Goal: Task Accomplishment & Management: Use online tool/utility

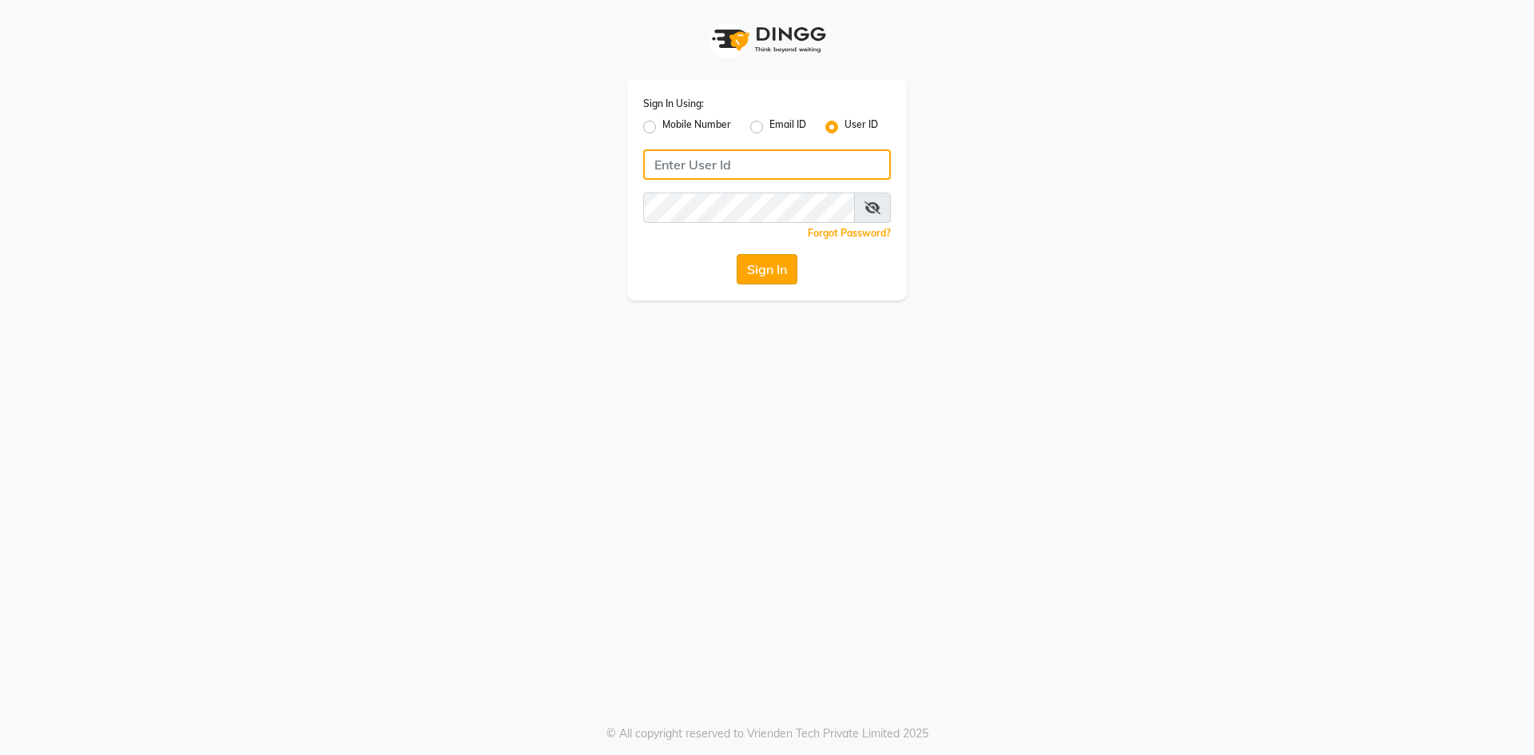
type input "tenzin@123"
click at [786, 278] on button "Sign In" at bounding box center [767, 269] width 61 height 30
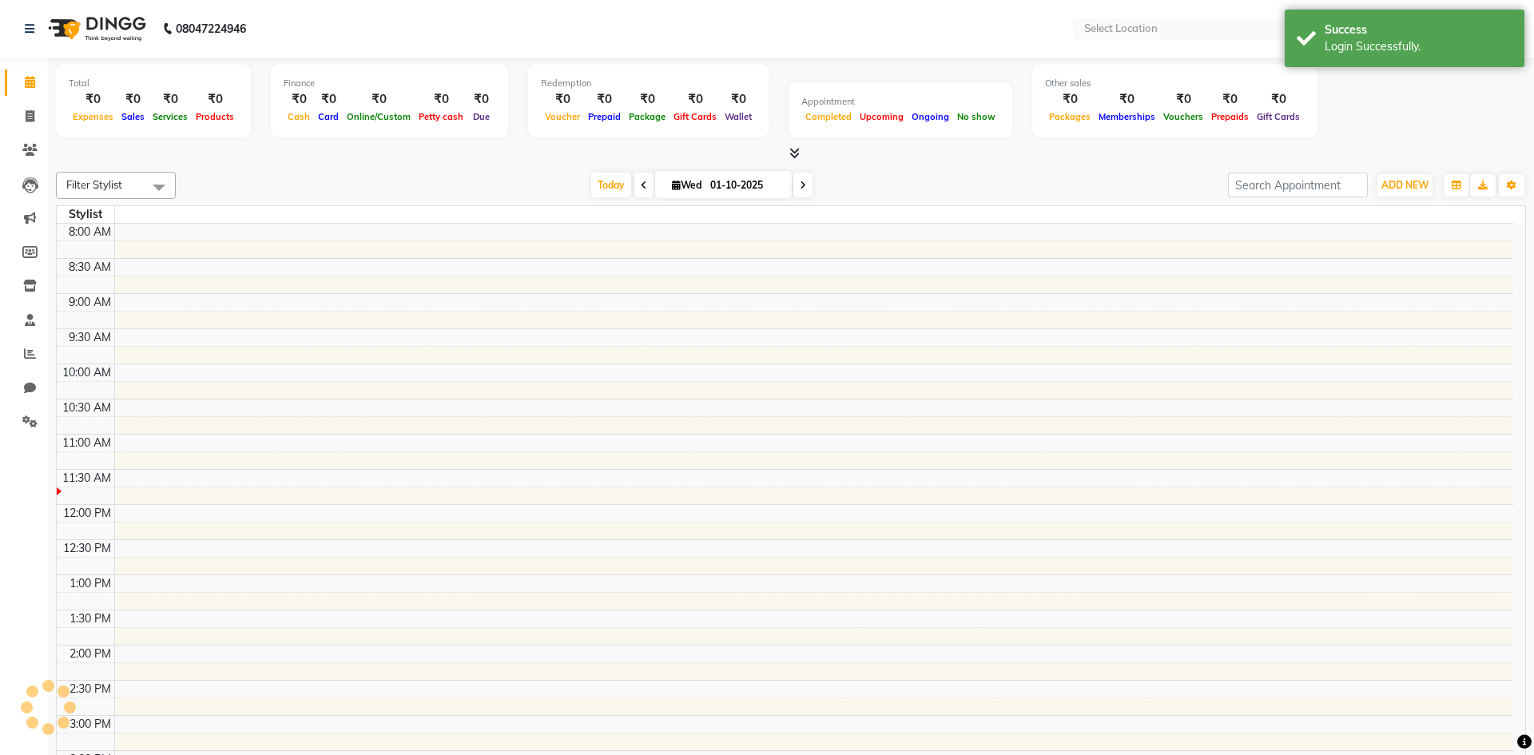
select select "en"
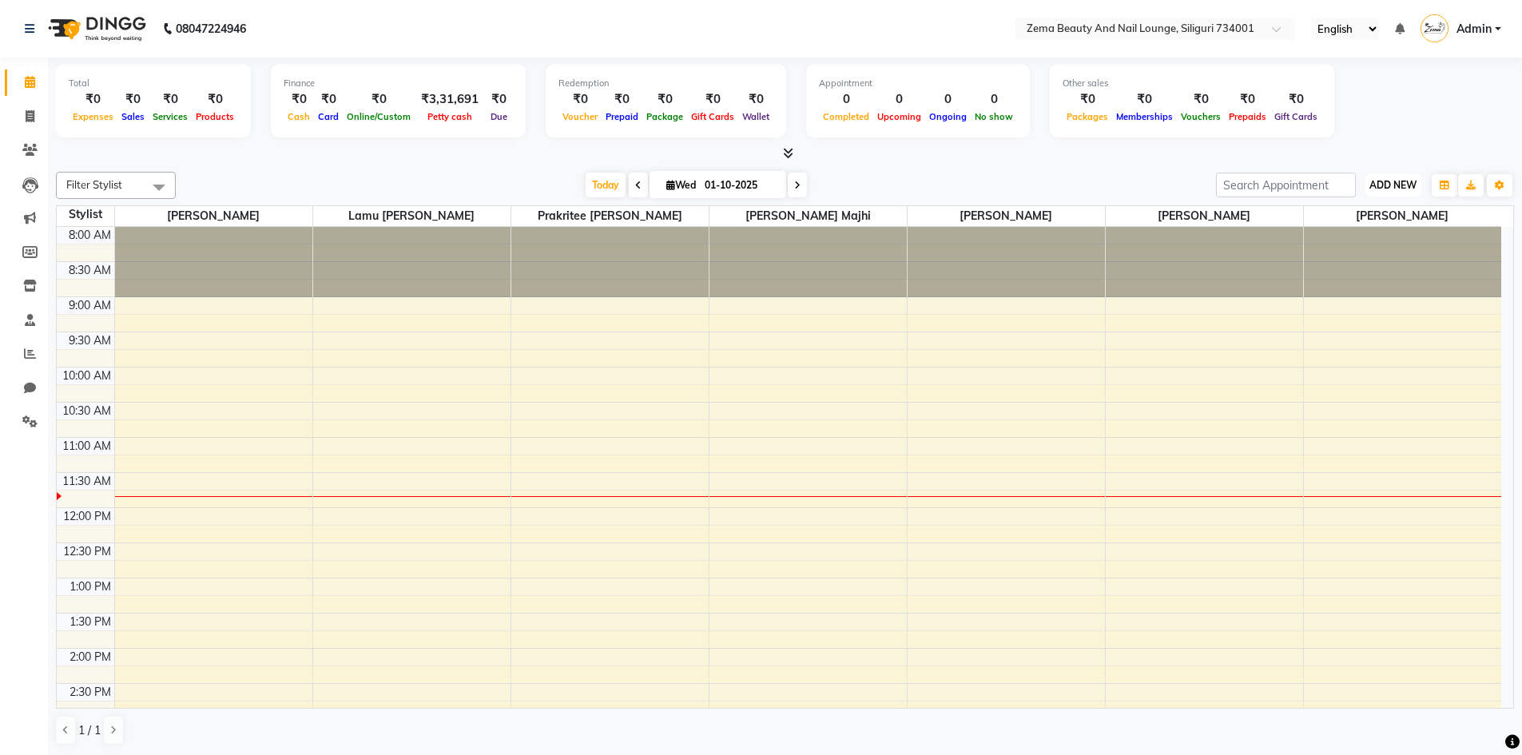
click at [1378, 181] on span "ADD NEW" at bounding box center [1393, 185] width 47 height 12
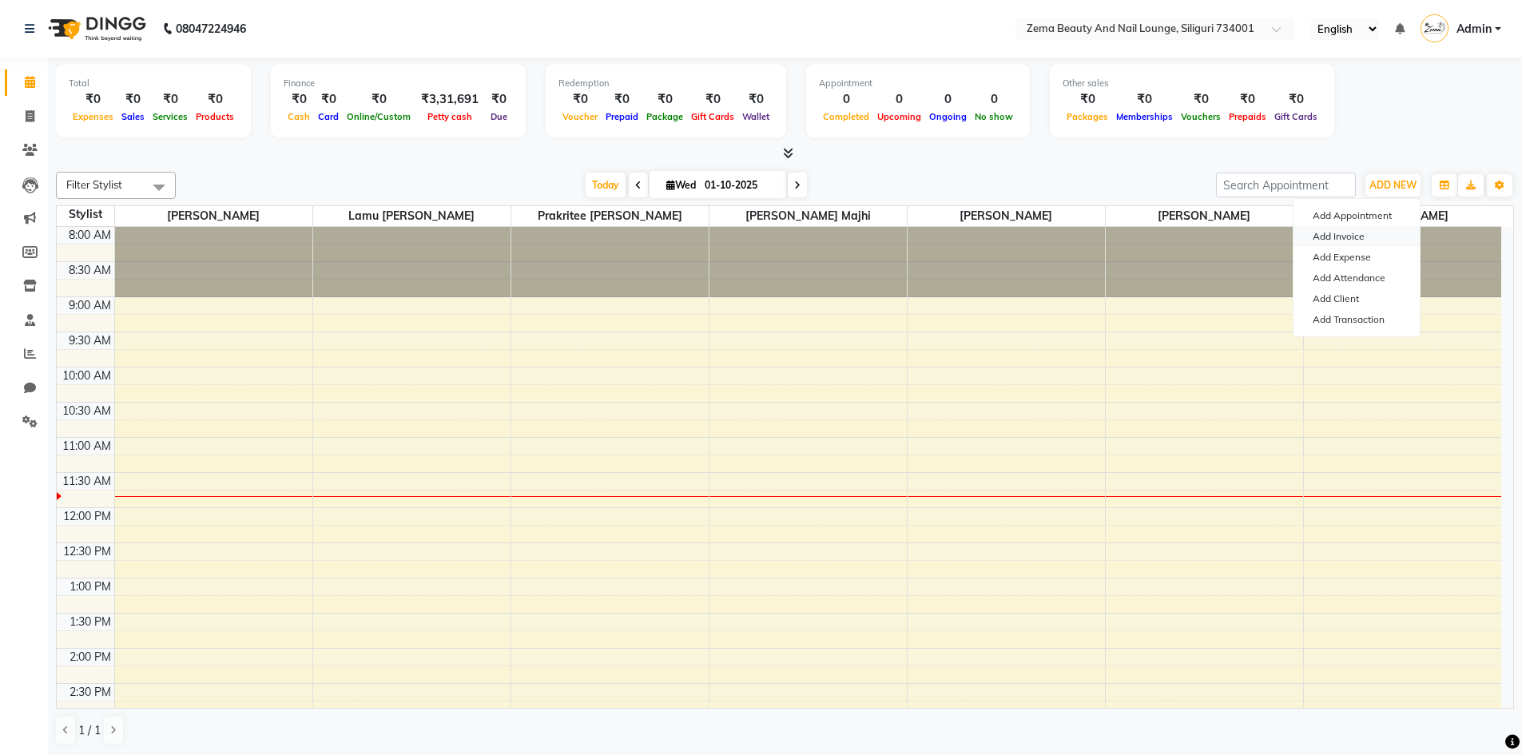
click at [1347, 236] on link "Add Invoice" at bounding box center [1357, 236] width 126 height 21
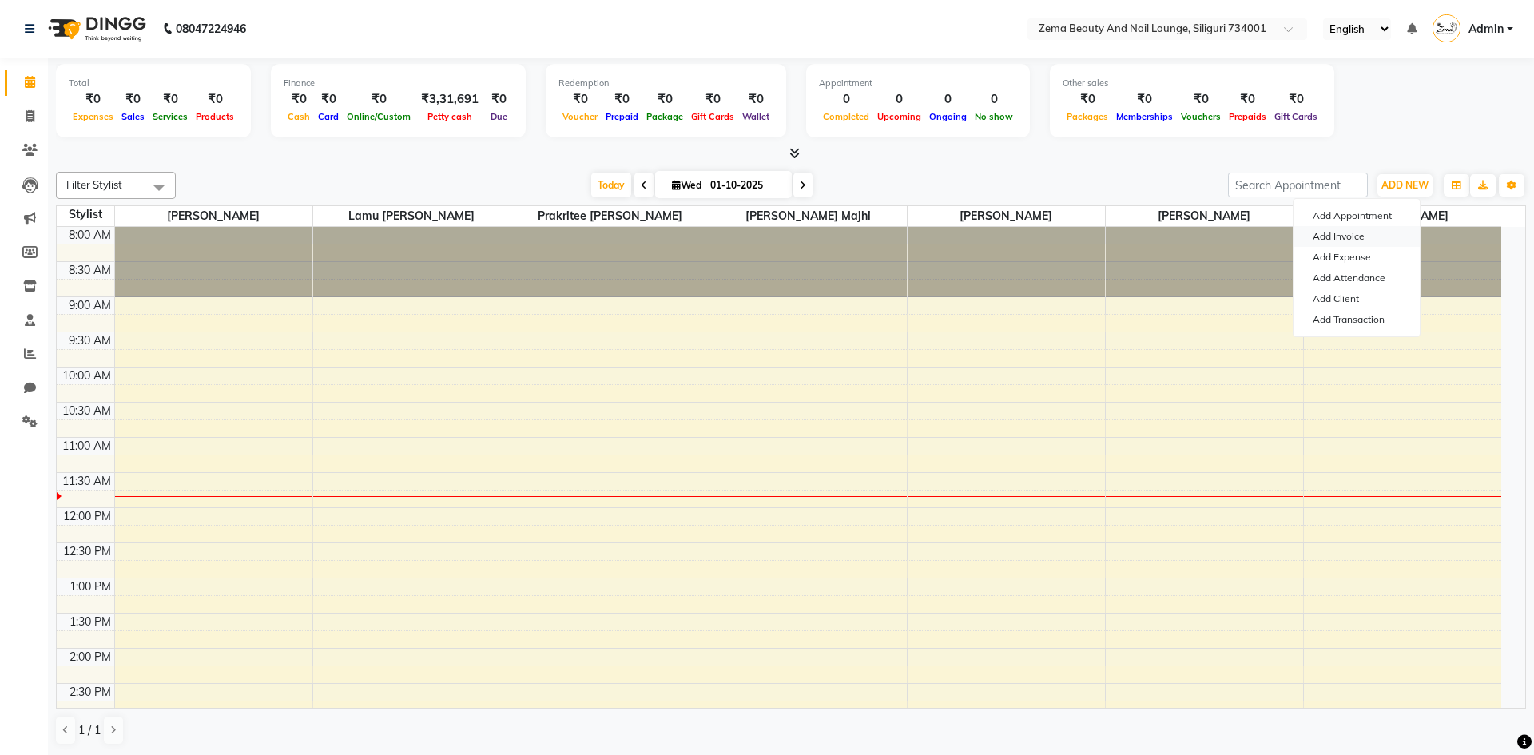
select select "8045"
select select "service"
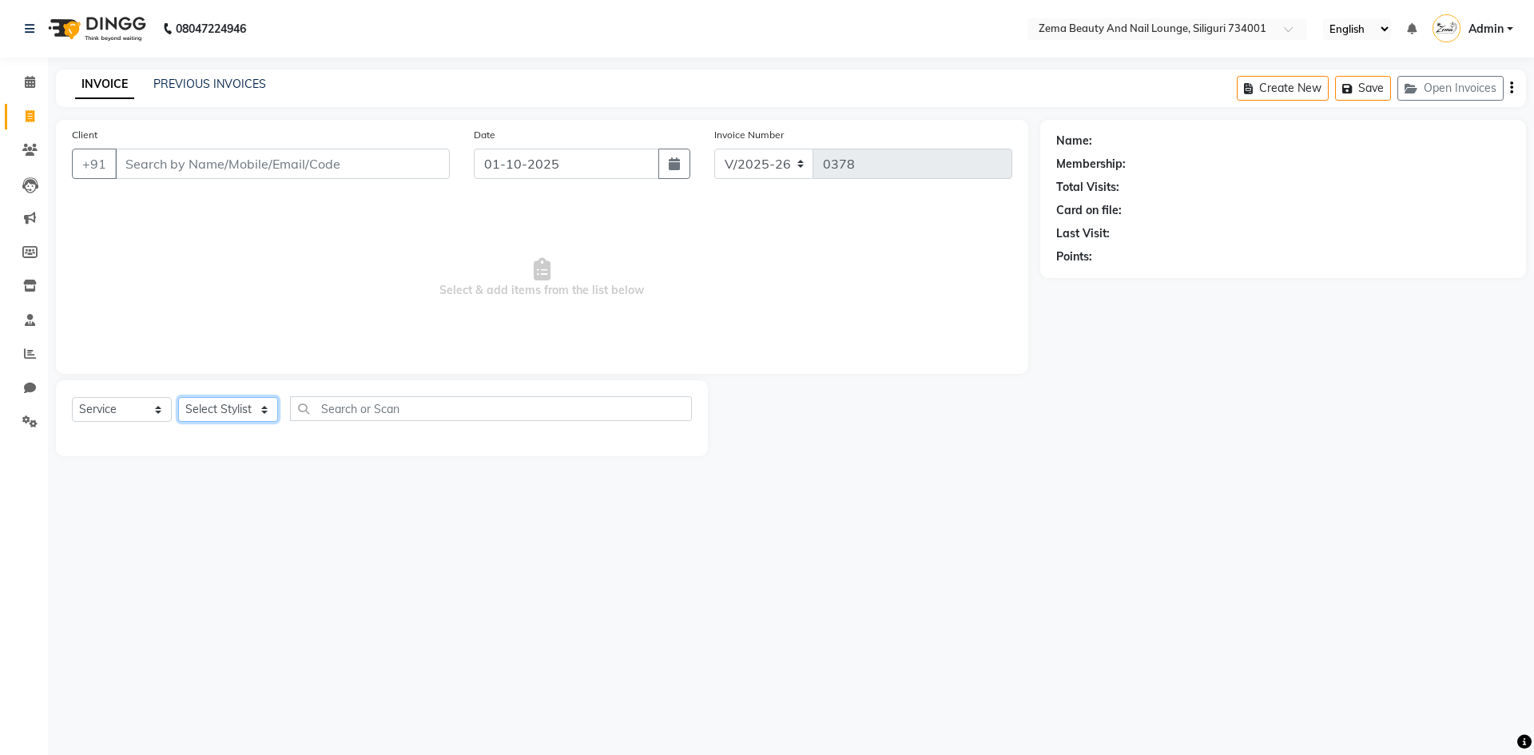
click at [237, 408] on select "Select Stylist" at bounding box center [228, 409] width 100 height 25
select select "75896"
click at [178, 397] on select "Select Stylist Khusi Mahato Lamu [PERSON_NAME] Prakritee [PERSON_NAME][GEOGRAPH…" at bounding box center [232, 409] width 108 height 25
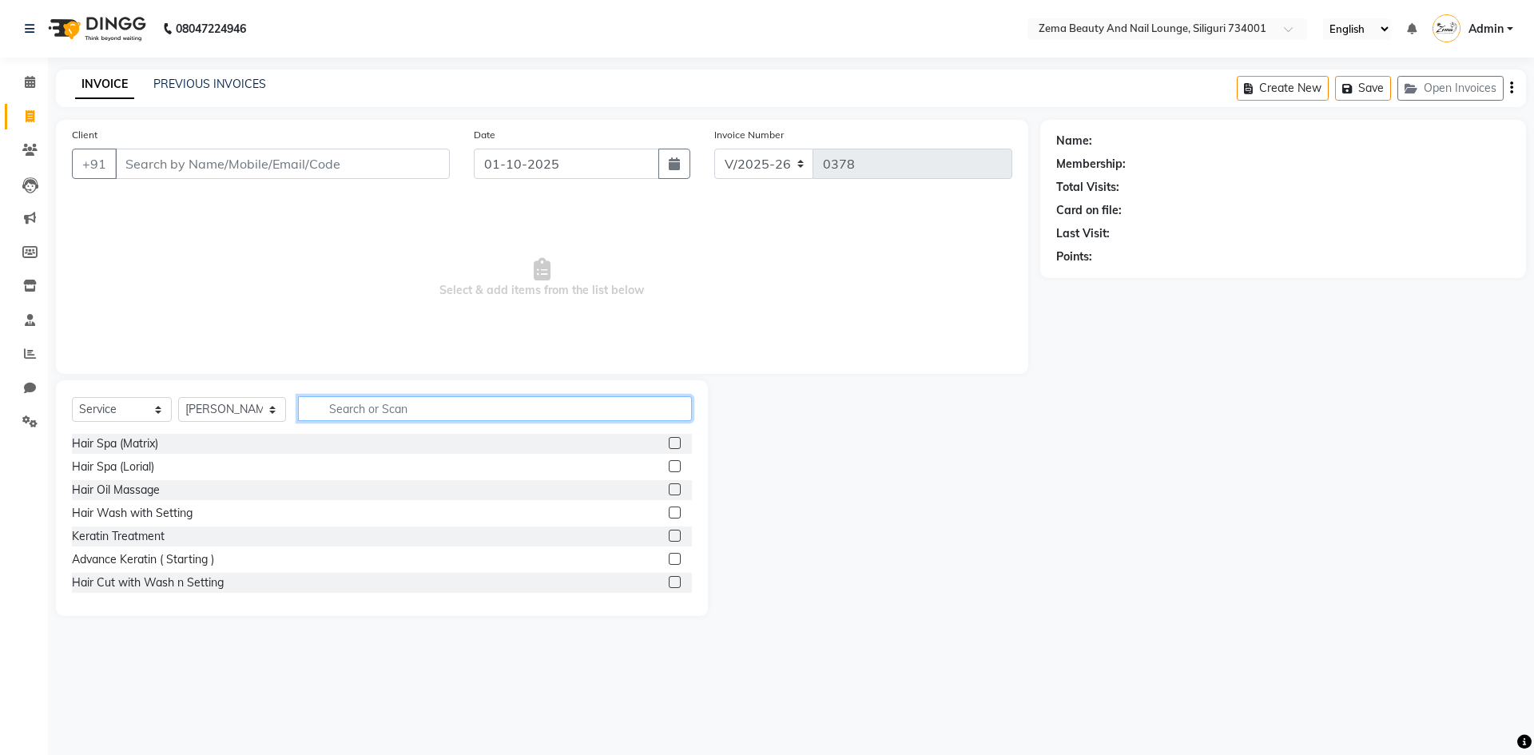
click at [485, 412] on input "text" at bounding box center [495, 408] width 395 height 25
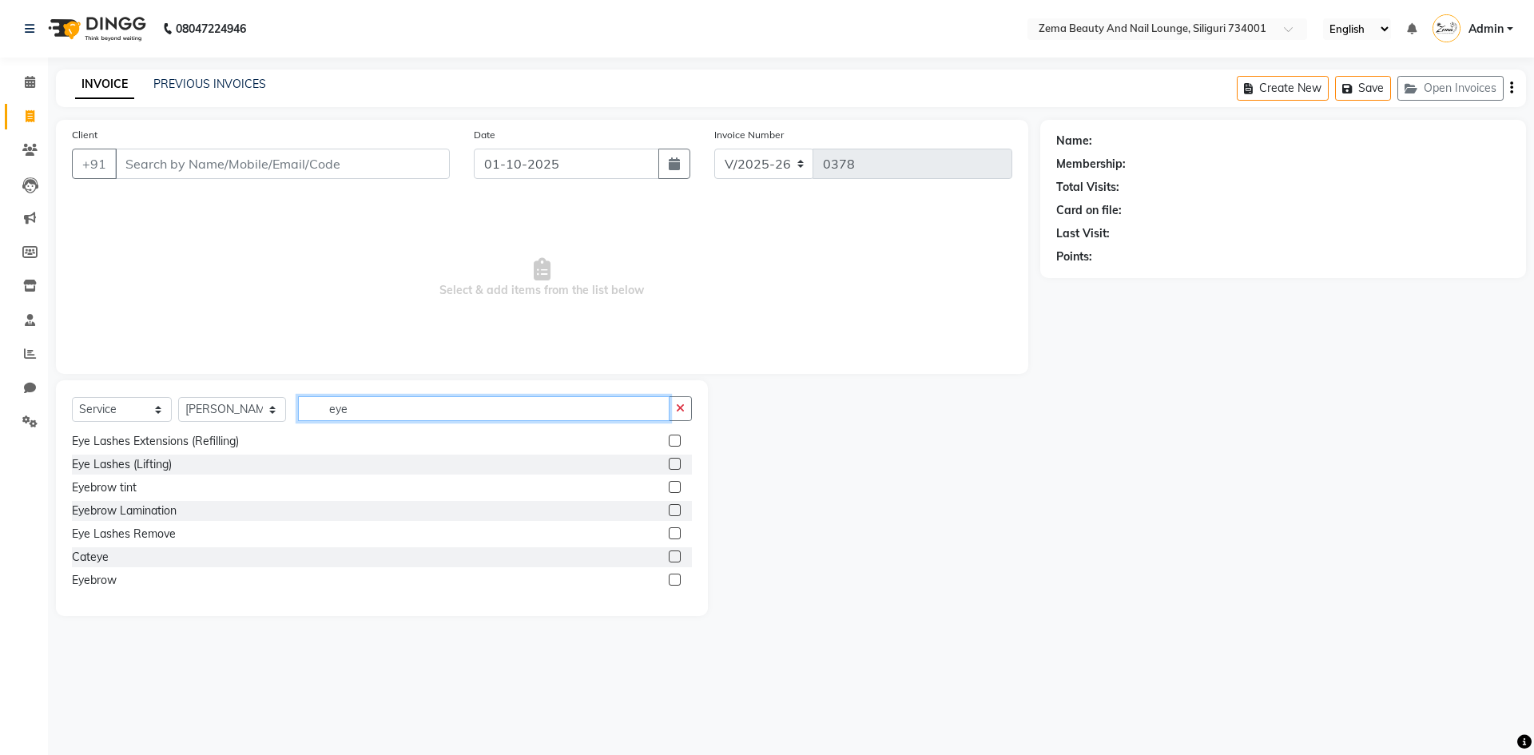
type input "eye"
click at [669, 578] on label at bounding box center [675, 580] width 12 height 12
click at [669, 578] on input "checkbox" at bounding box center [674, 580] width 10 height 10
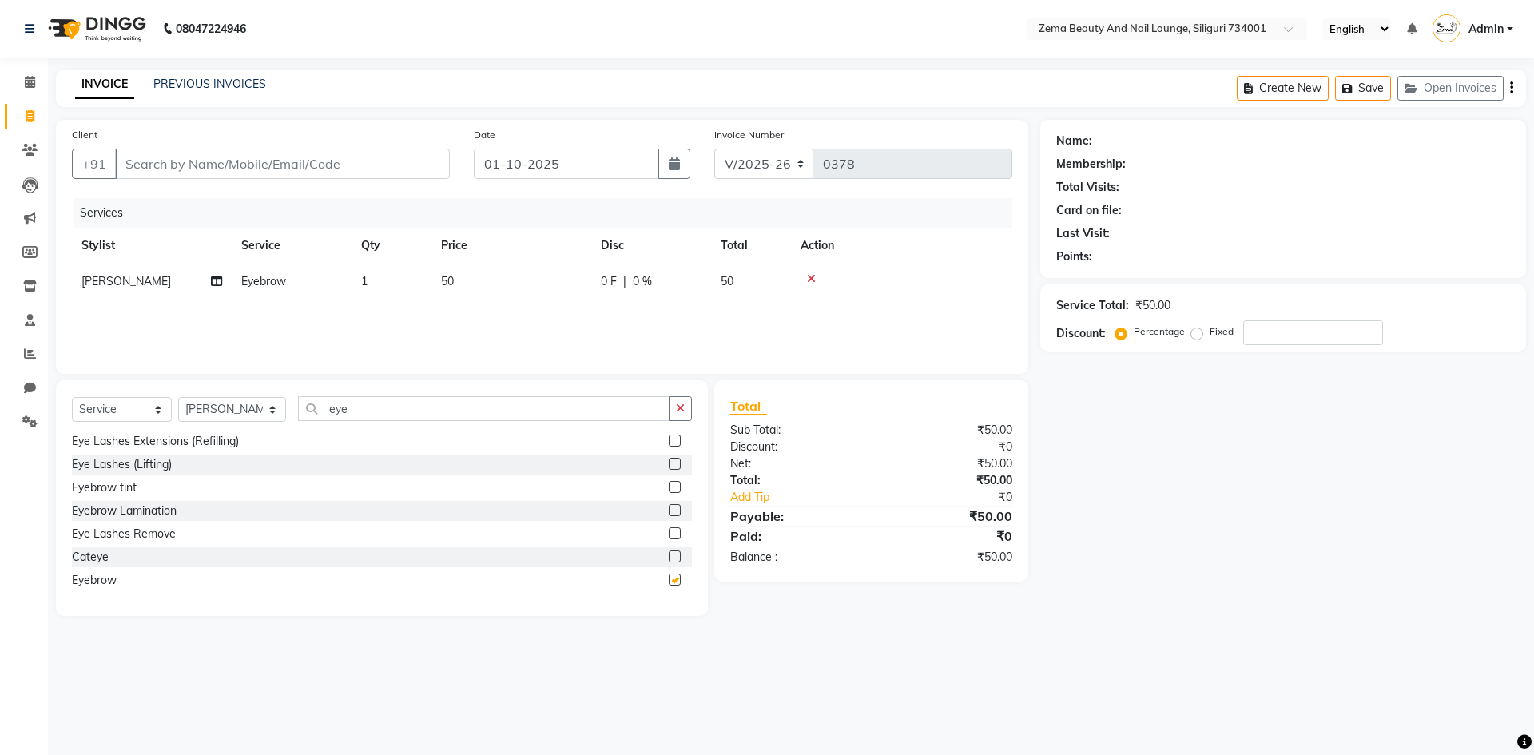
checkbox input "false"
click at [423, 165] on input "Client" at bounding box center [282, 164] width 335 height 30
type input "p"
type input "0"
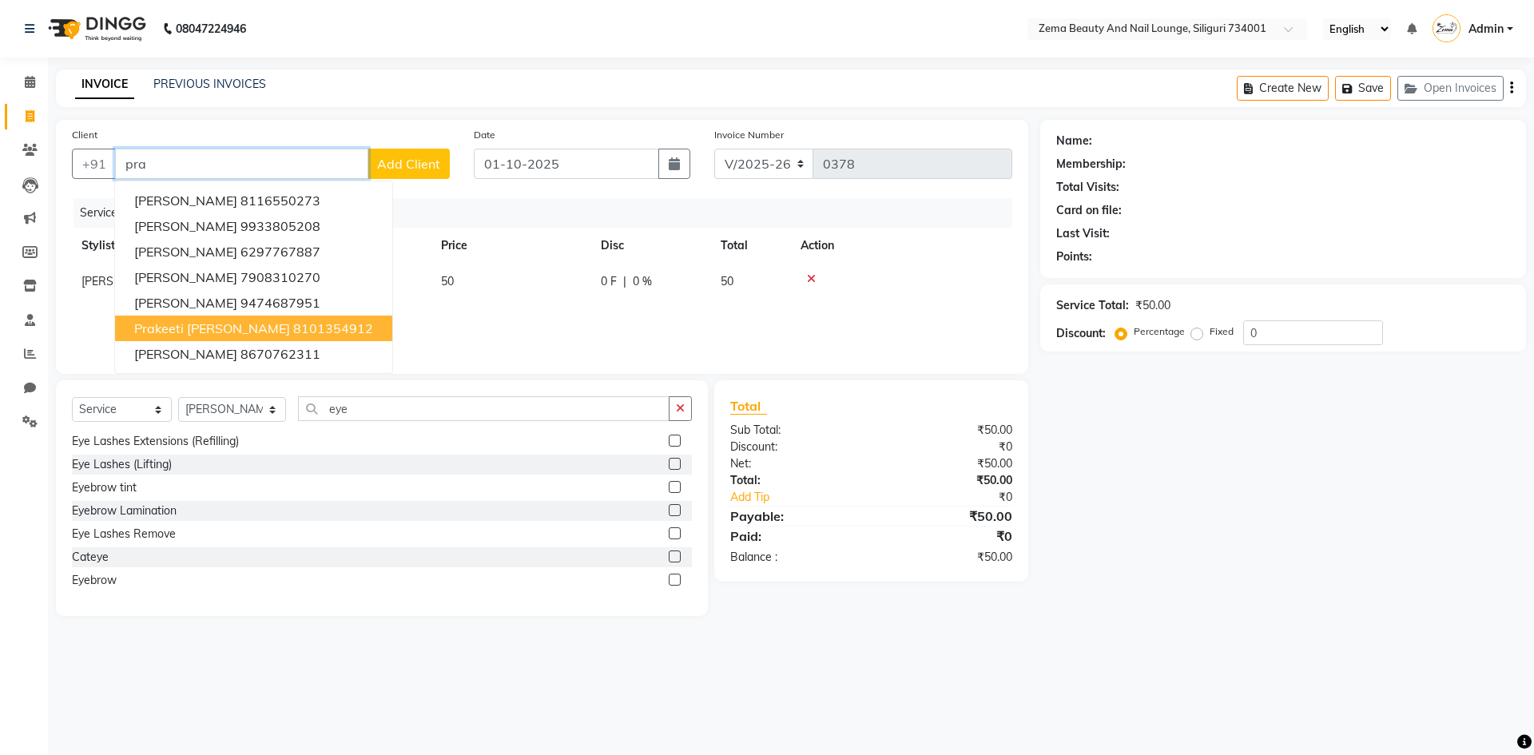
click at [293, 321] on ngb-highlight "8101354912" at bounding box center [333, 328] width 80 height 16
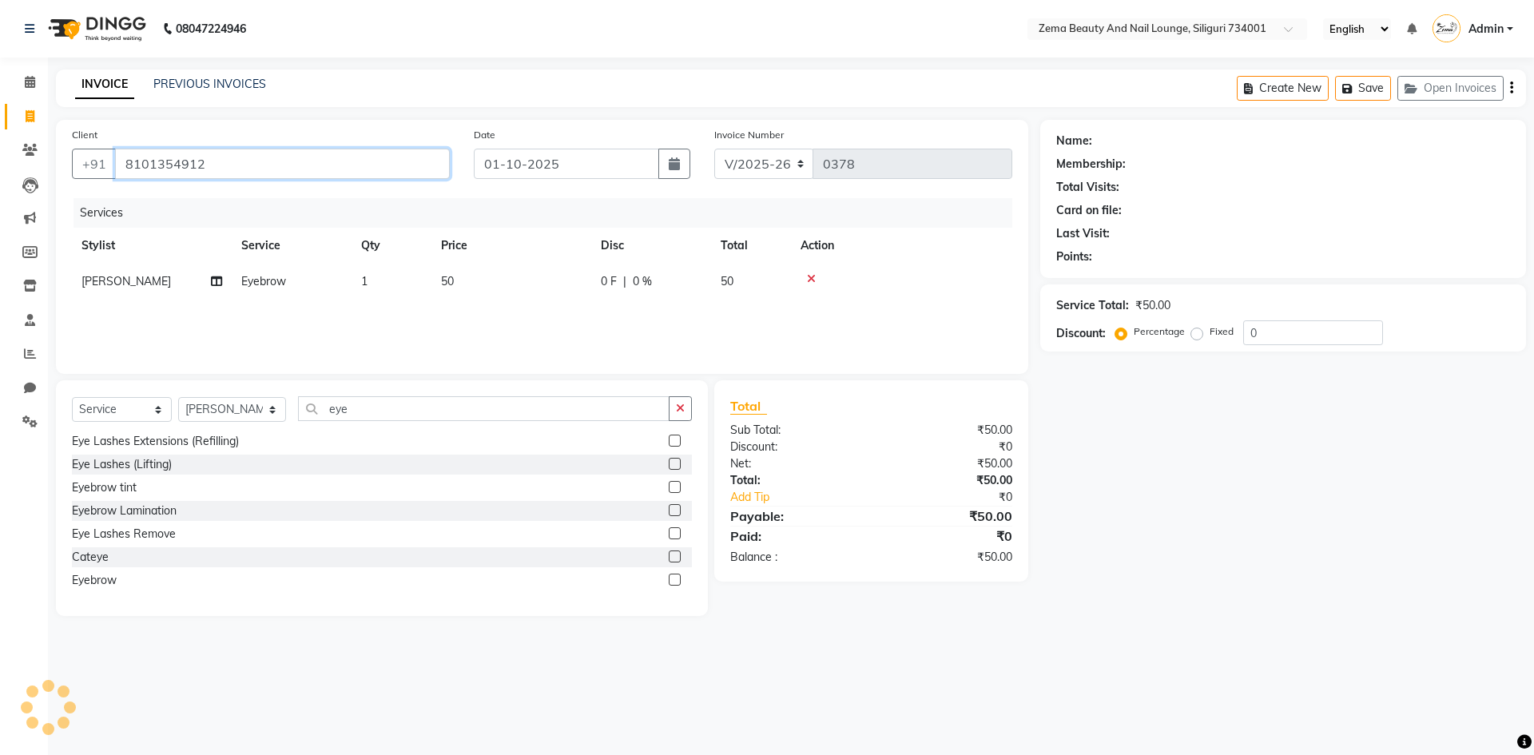
type input "8101354912"
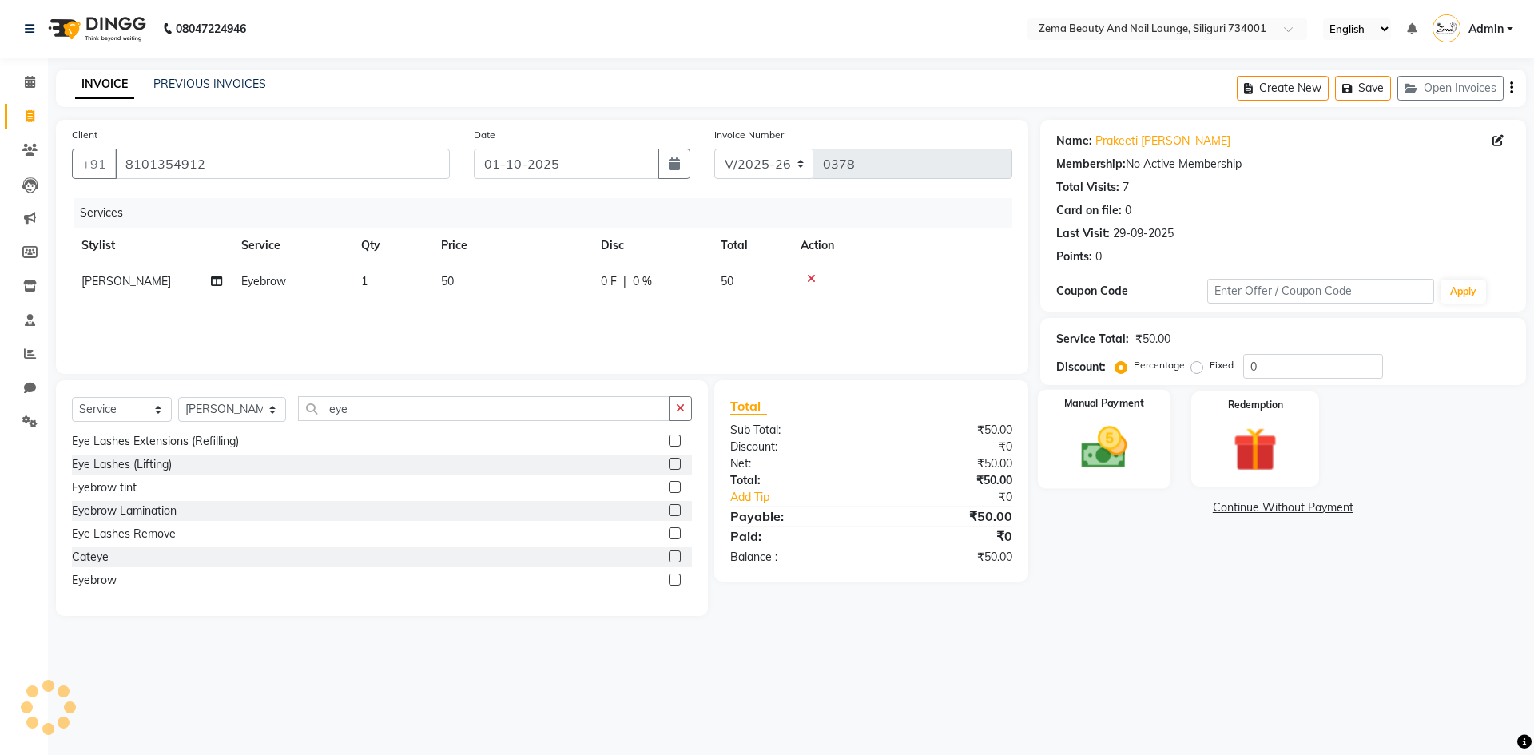
click at [1076, 446] on img at bounding box center [1104, 447] width 74 height 53
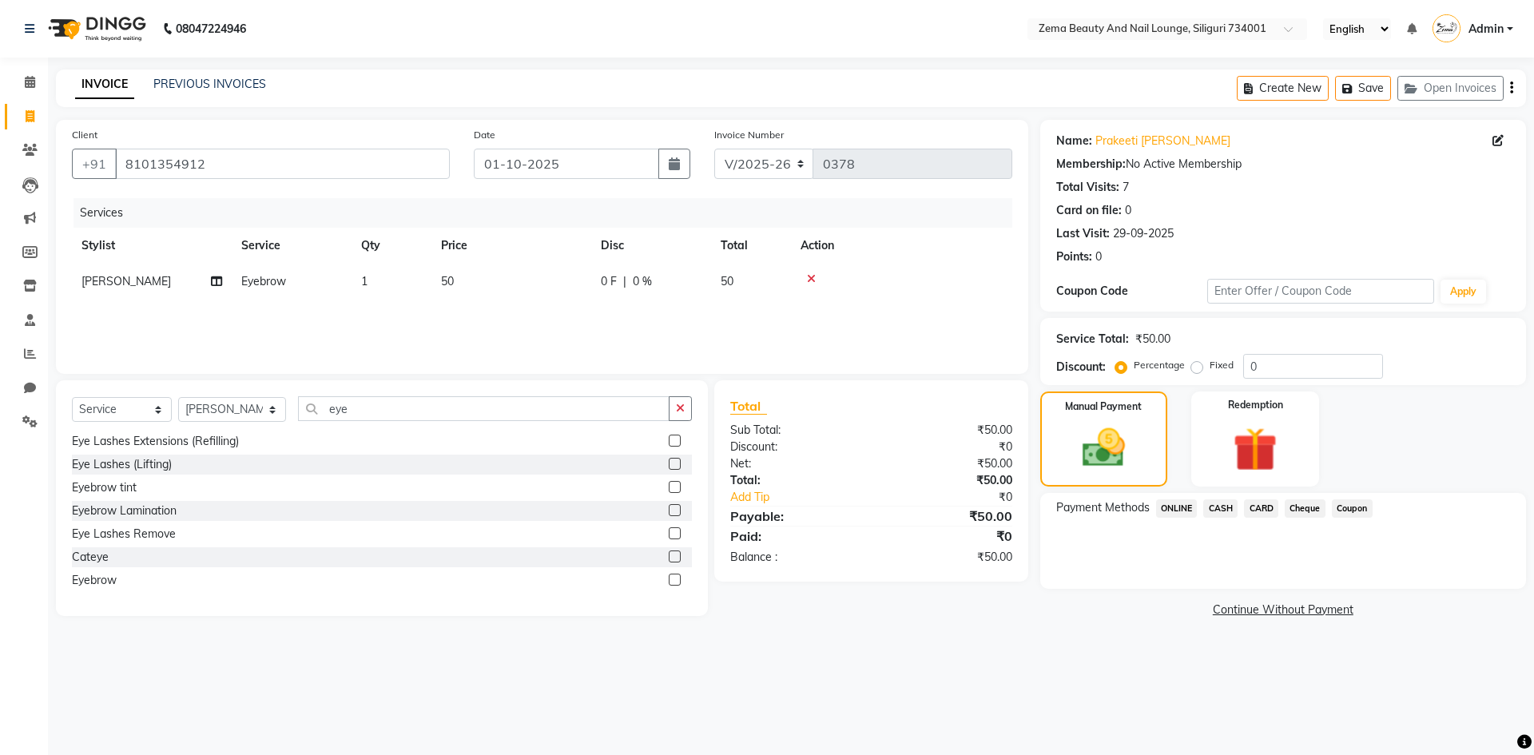
click at [1216, 505] on span "CASH" at bounding box center [1220, 508] width 34 height 18
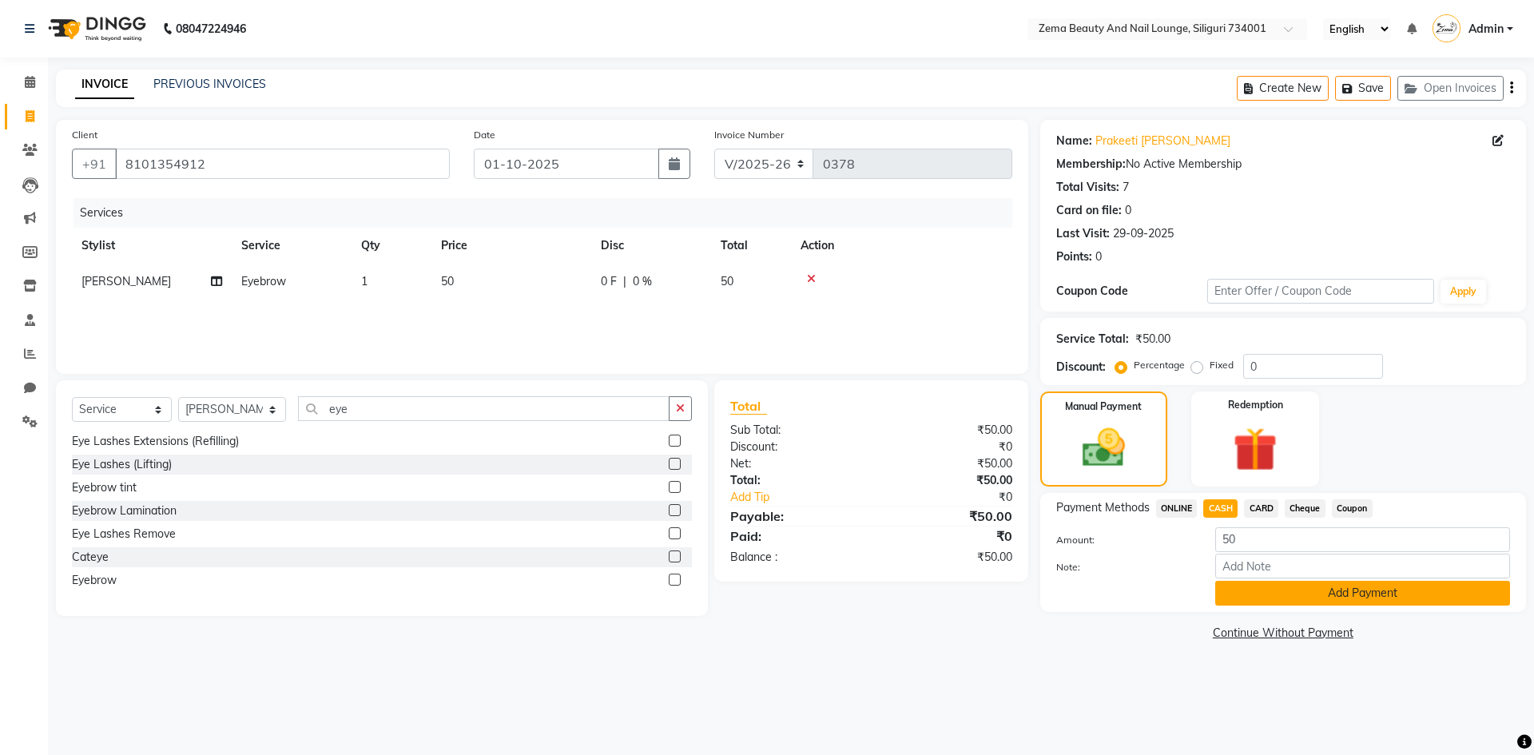
click at [1410, 594] on button "Add Payment" at bounding box center [1362, 593] width 295 height 25
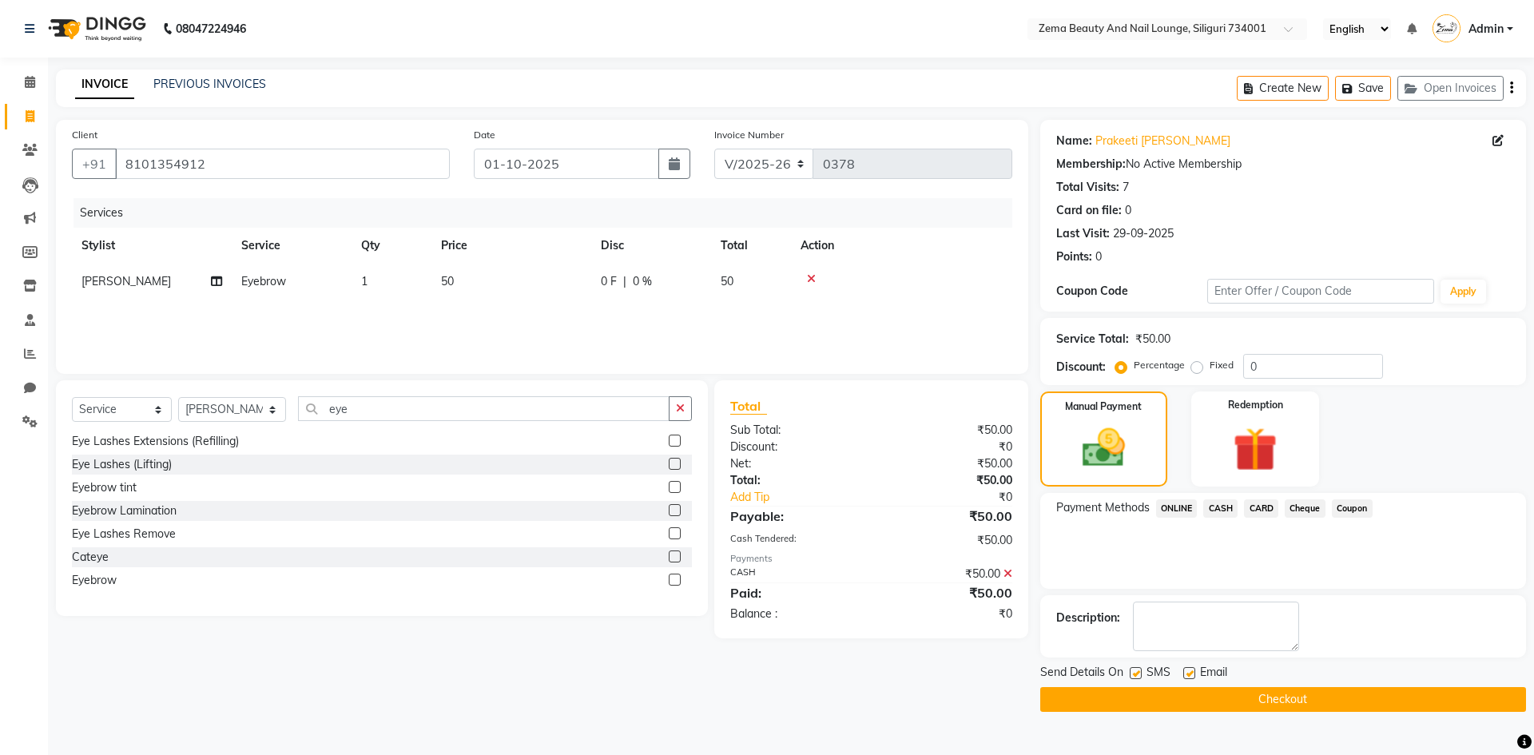
click at [1351, 708] on button "Checkout" at bounding box center [1283, 699] width 486 height 25
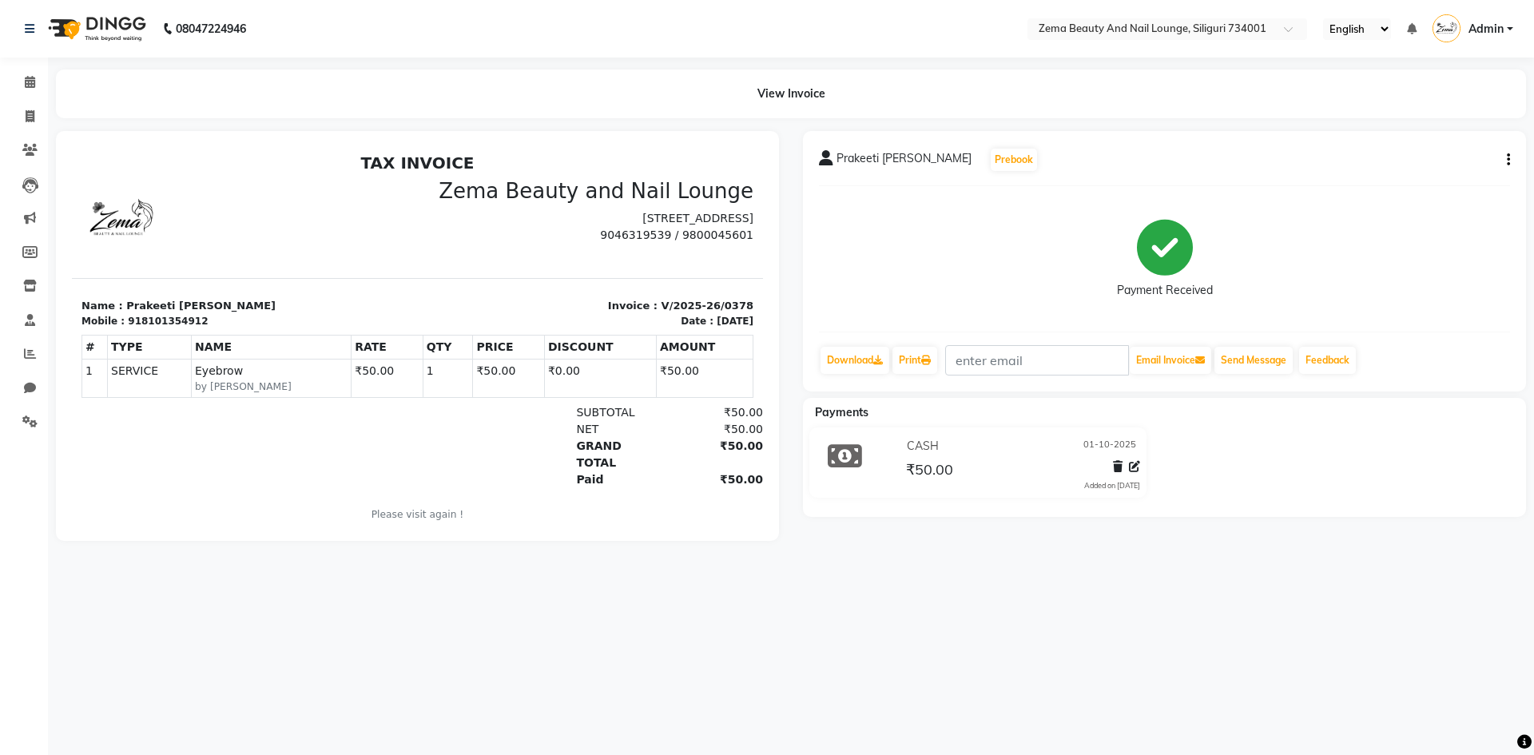
select select "8045"
select select "service"
